Goal: Information Seeking & Learning: Learn about a topic

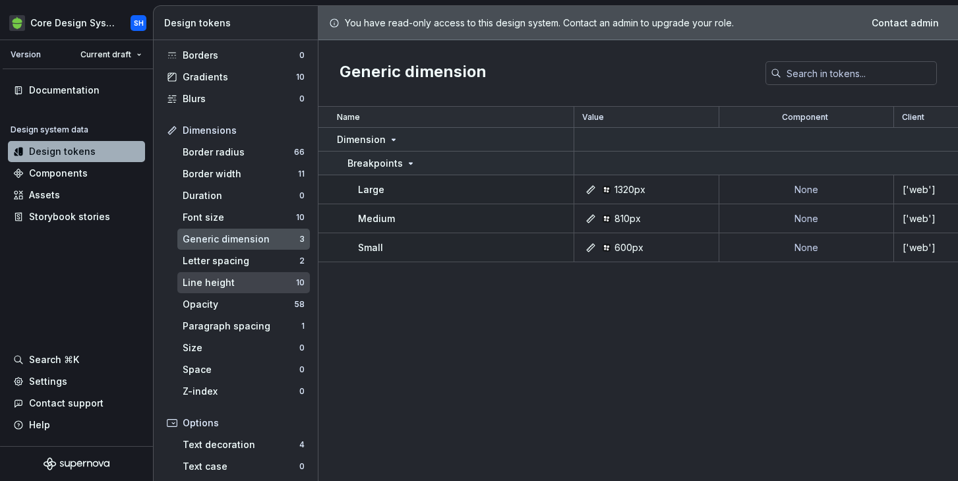
scroll to position [104, 0]
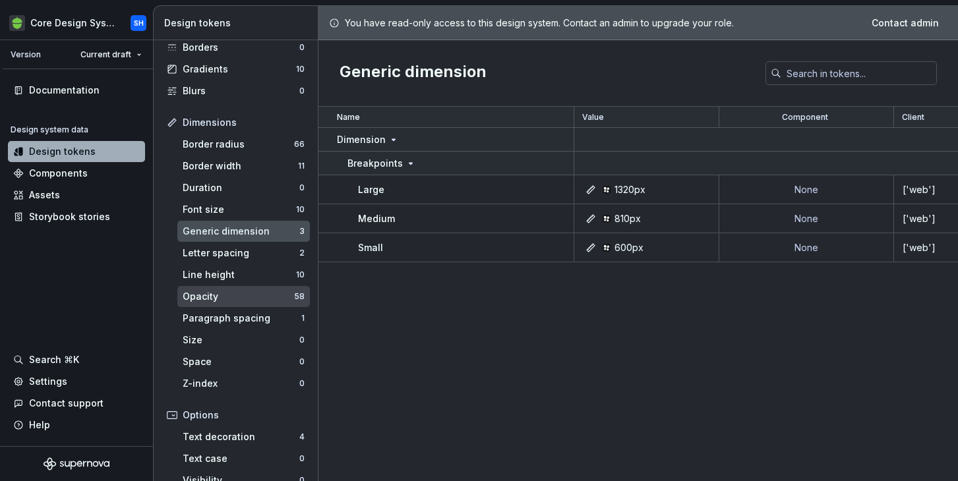
click at [255, 305] on div "Opacity 58" at bounding box center [243, 296] width 133 height 21
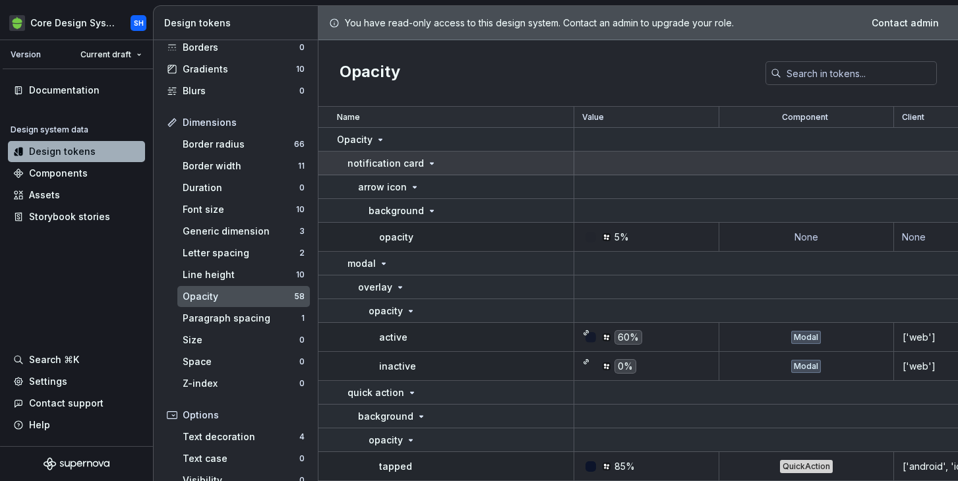
click at [427, 162] on icon at bounding box center [432, 163] width 11 height 11
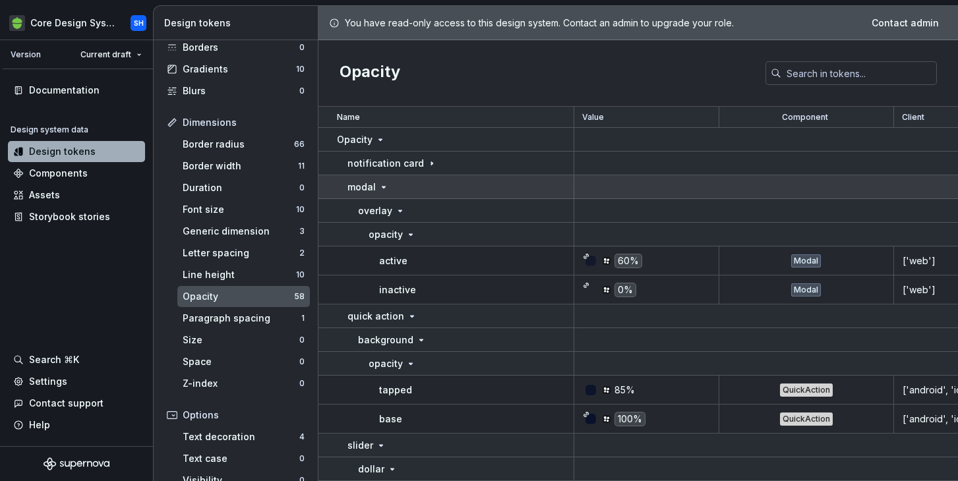
click at [363, 190] on p "modal" at bounding box center [362, 187] width 28 height 13
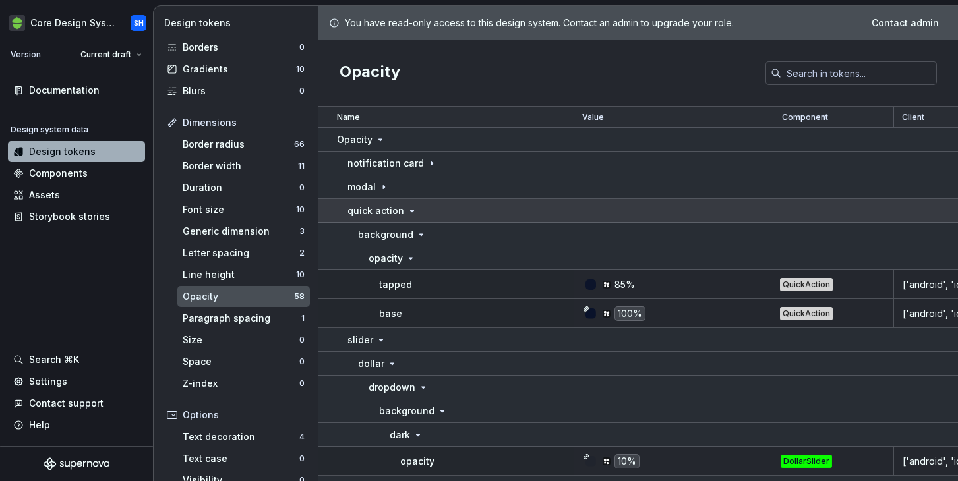
click at [431, 200] on td "quick action" at bounding box center [447, 211] width 256 height 24
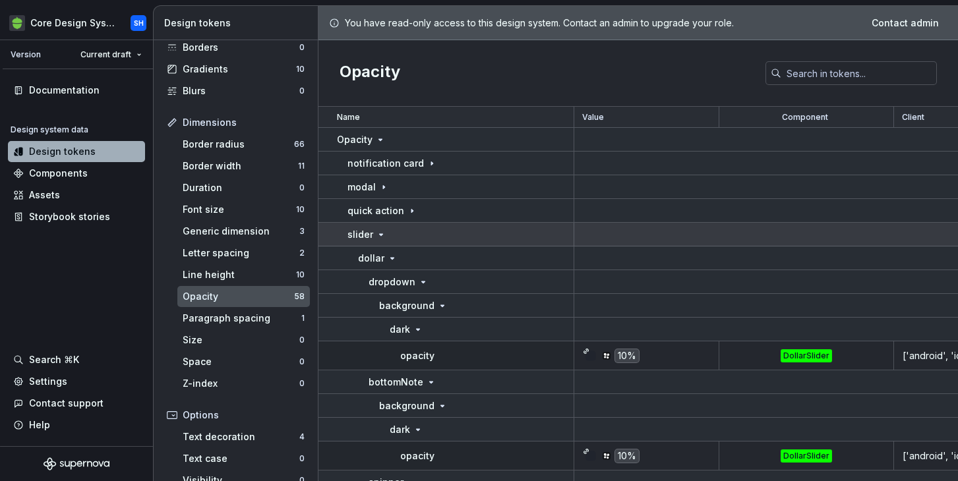
click at [427, 237] on div "slider" at bounding box center [461, 234] width 226 height 13
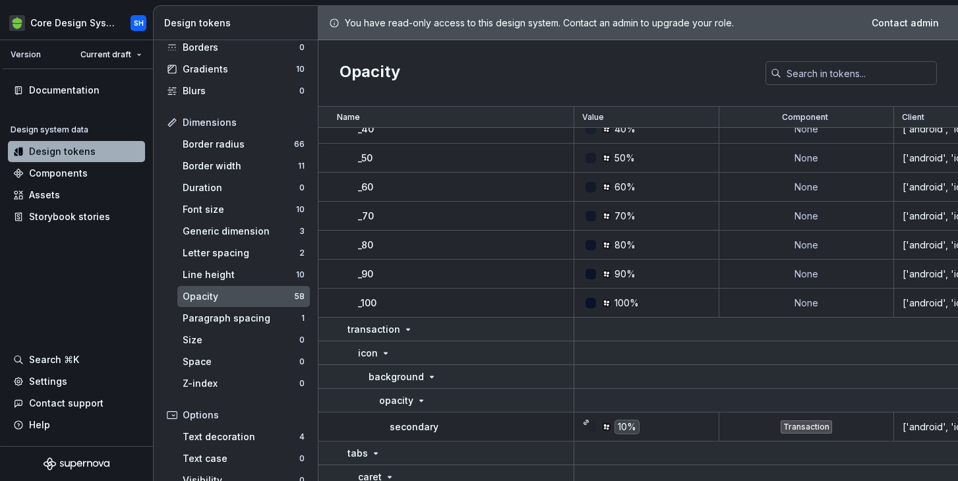
scroll to position [288, 0]
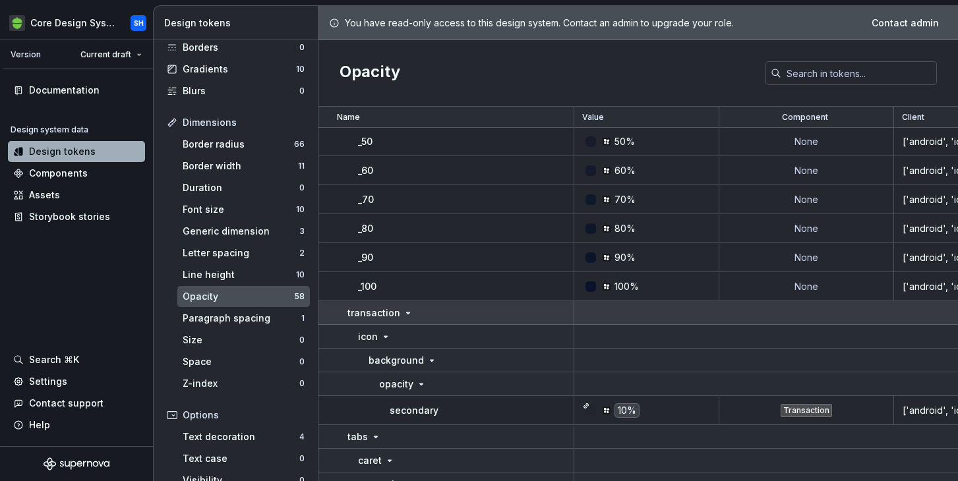
click at [407, 313] on icon at bounding box center [408, 313] width 3 height 1
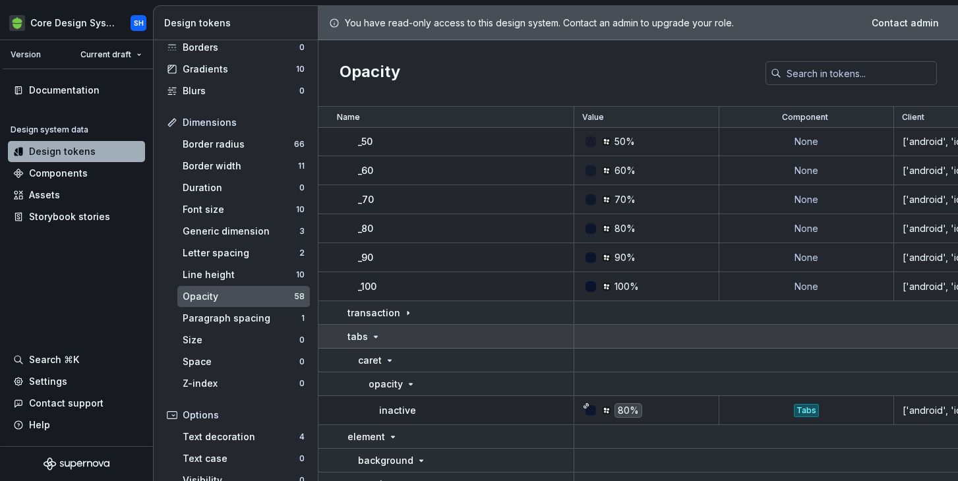
click at [397, 336] on div "tabs" at bounding box center [461, 336] width 226 height 13
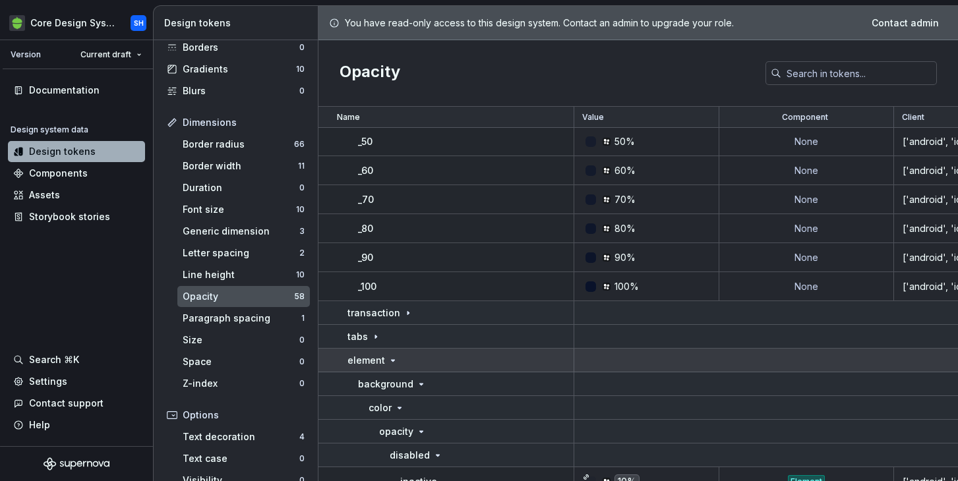
click at [403, 357] on div "element" at bounding box center [461, 360] width 226 height 13
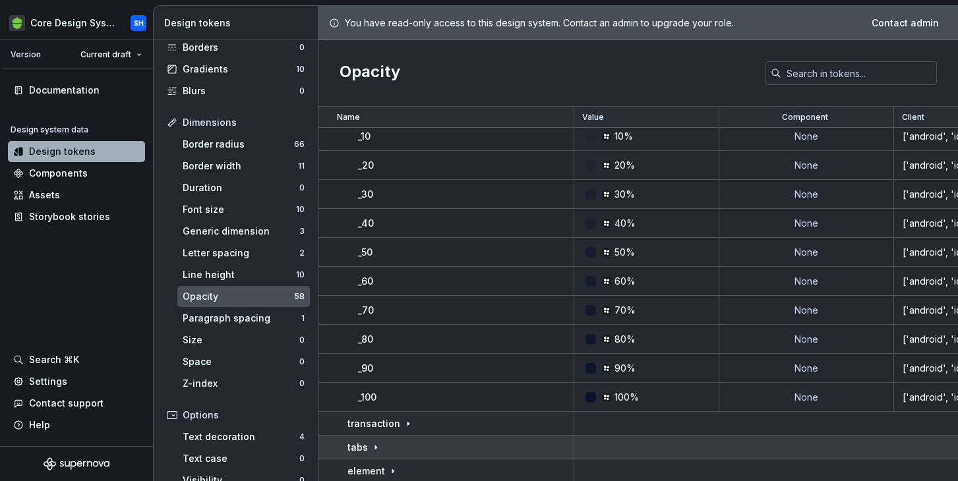
scroll to position [121, 0]
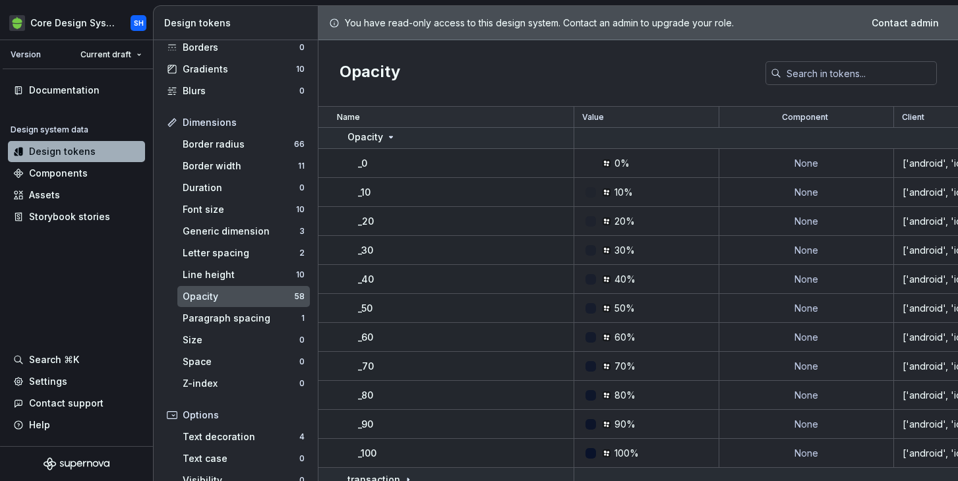
click at [646, 187] on div "10%" at bounding box center [650, 192] width 135 height 13
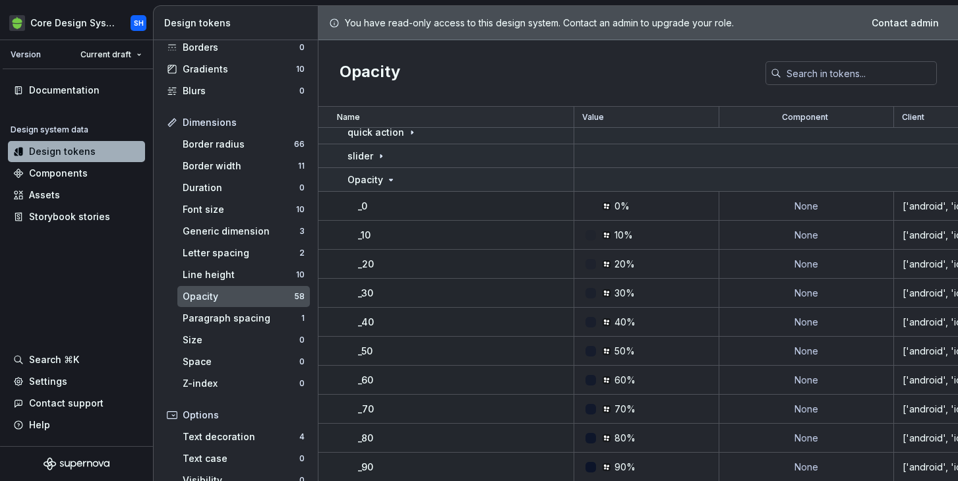
scroll to position [0, 0]
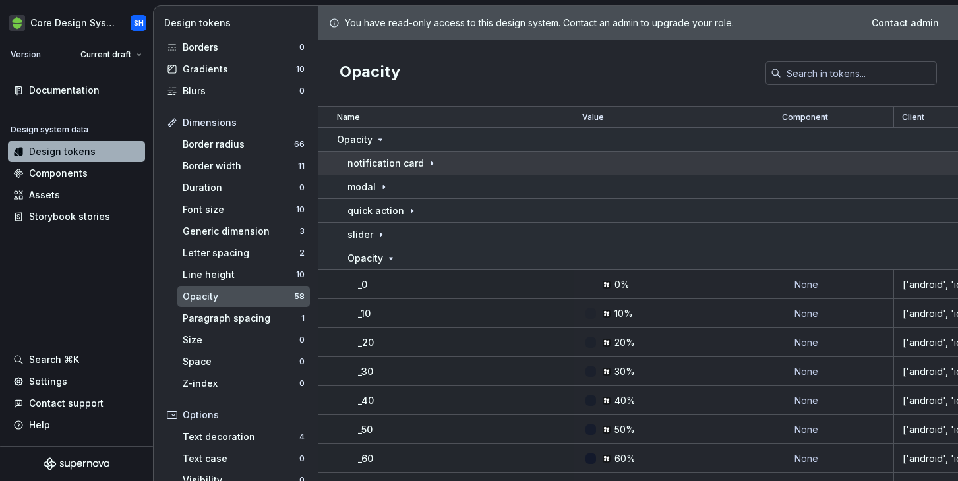
click at [396, 161] on p "notification card" at bounding box center [386, 163] width 76 height 13
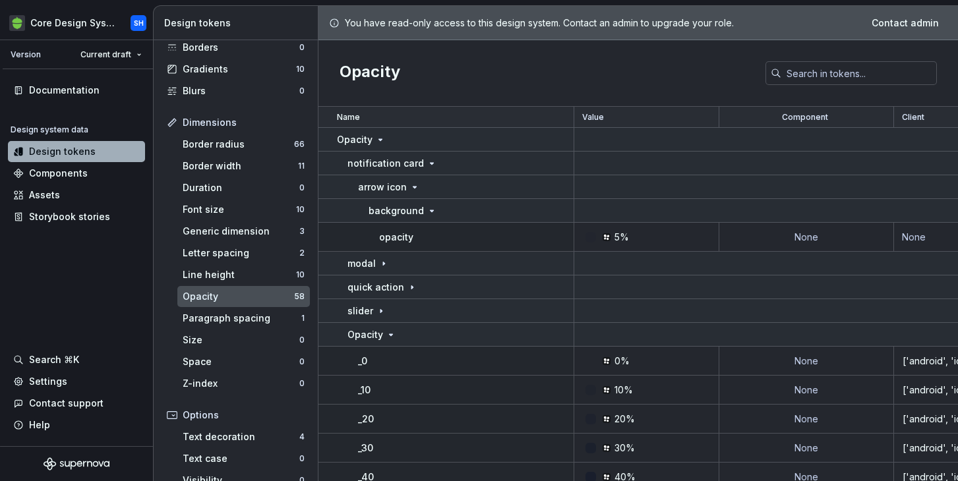
click at [442, 231] on div "opacity" at bounding box center [476, 237] width 194 height 13
click at [638, 241] on div "5%" at bounding box center [650, 237] width 135 height 13
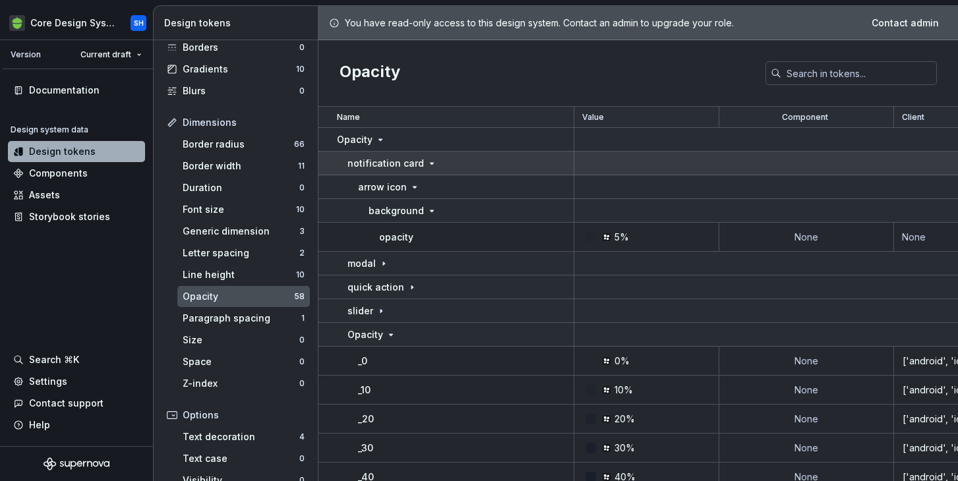
click at [408, 164] on p "notification card" at bounding box center [386, 163] width 76 height 13
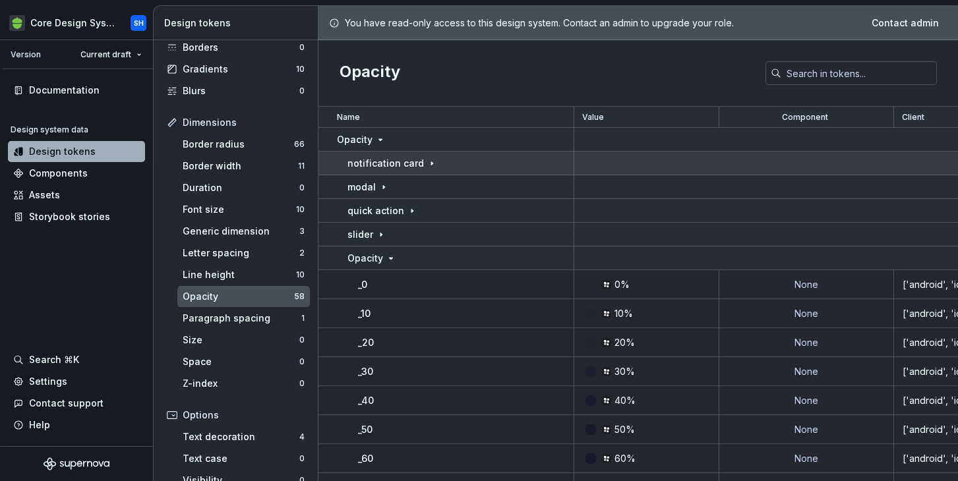
click at [431, 166] on icon at bounding box center [432, 163] width 11 height 11
click at [427, 167] on icon at bounding box center [432, 163] width 11 height 11
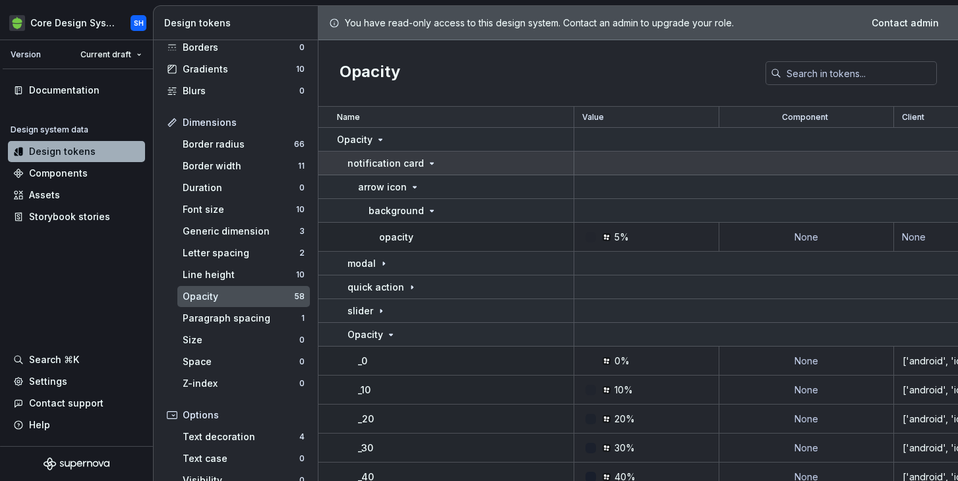
click at [427, 167] on icon at bounding box center [432, 163] width 11 height 11
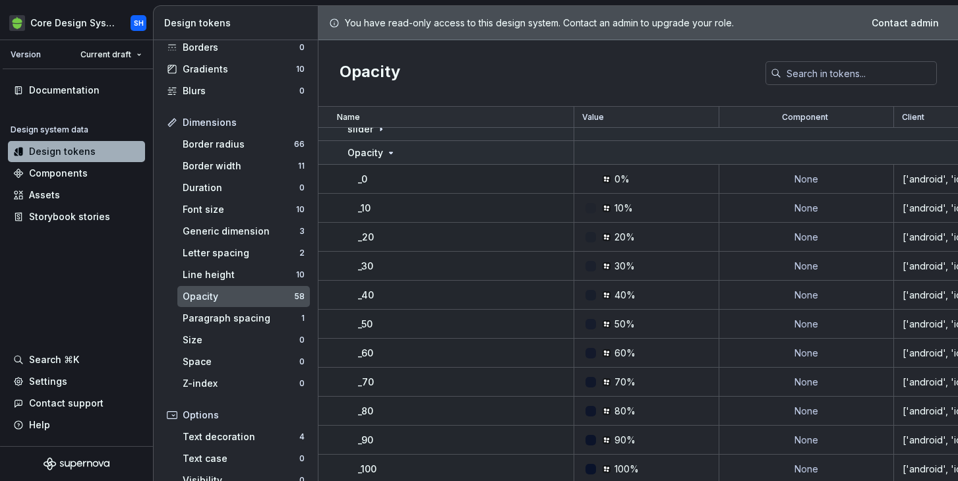
scroll to position [92, 0]
